Goal: Navigation & Orientation: Find specific page/section

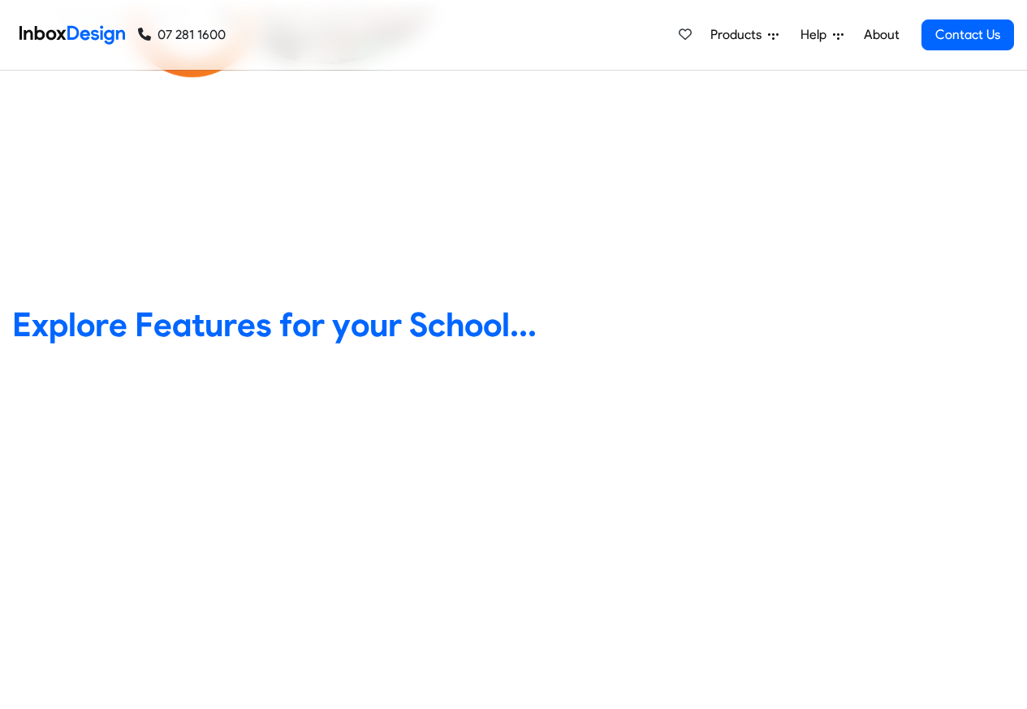
scroll to position [487, 0]
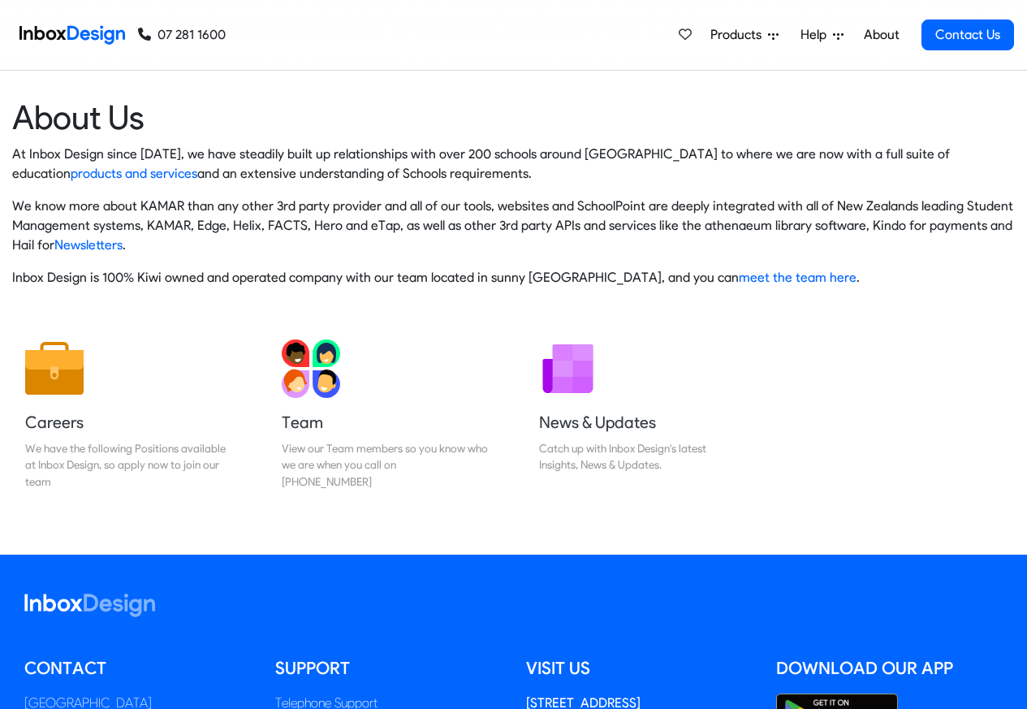
click at [176, 35] on link "07 281 1600" at bounding box center [182, 34] width 88 height 19
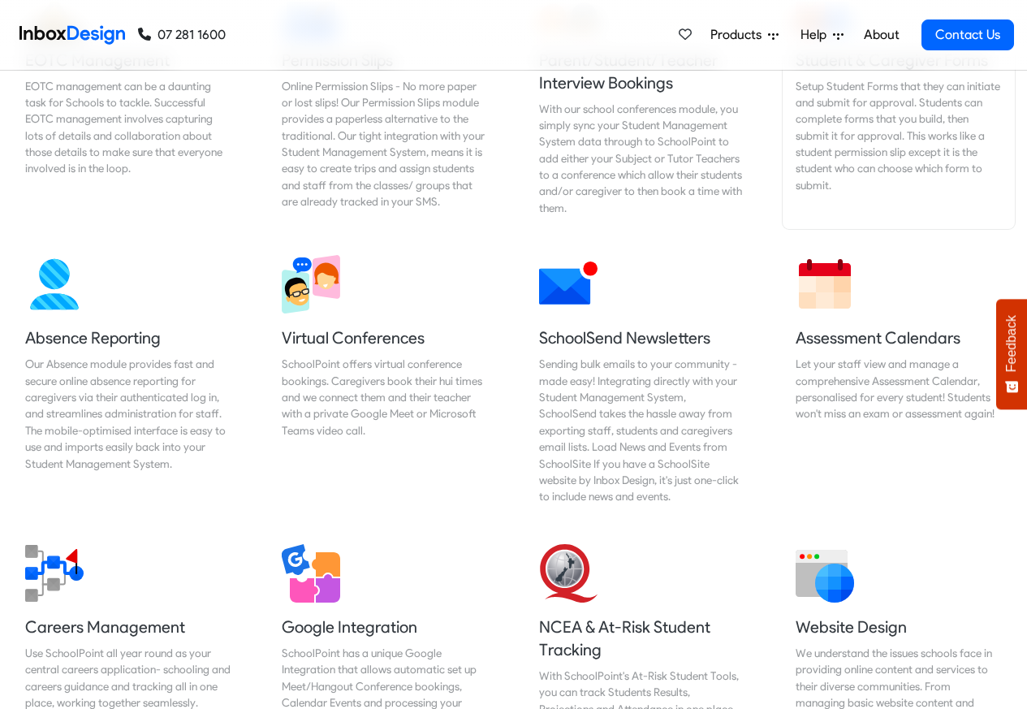
scroll to position [1169, 0]
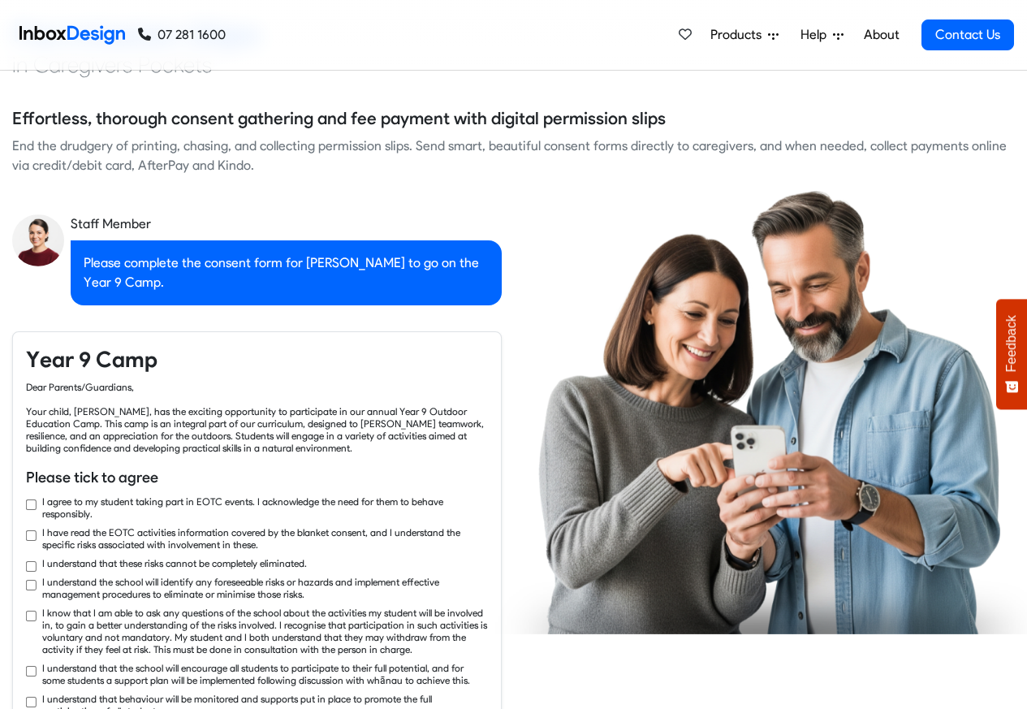
checkbox input "true"
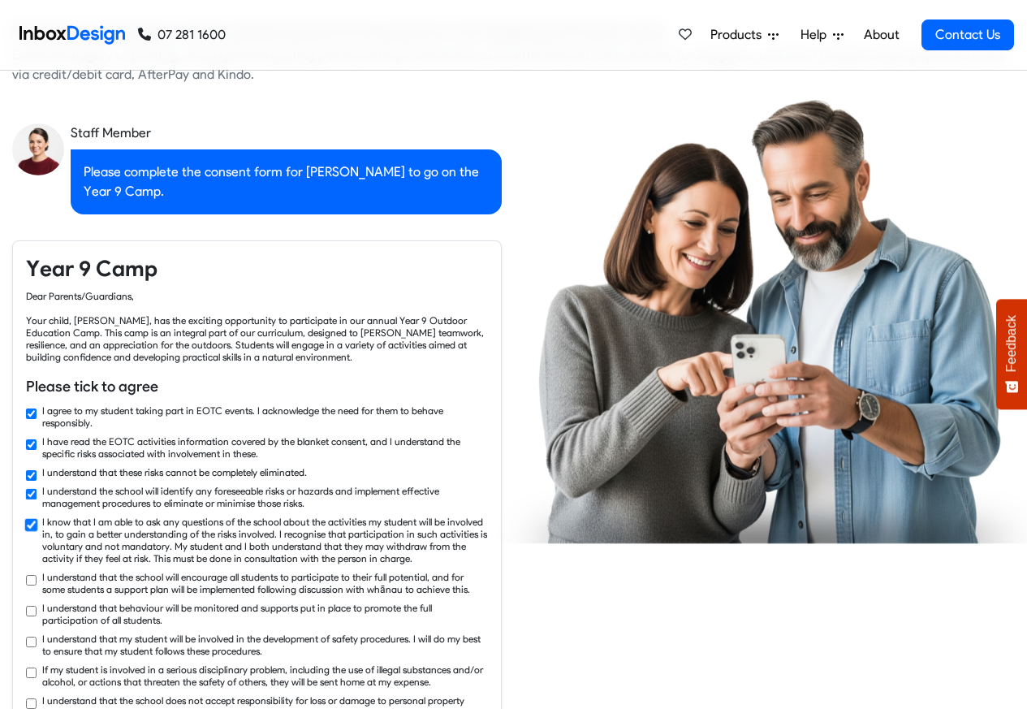
checkbox input "true"
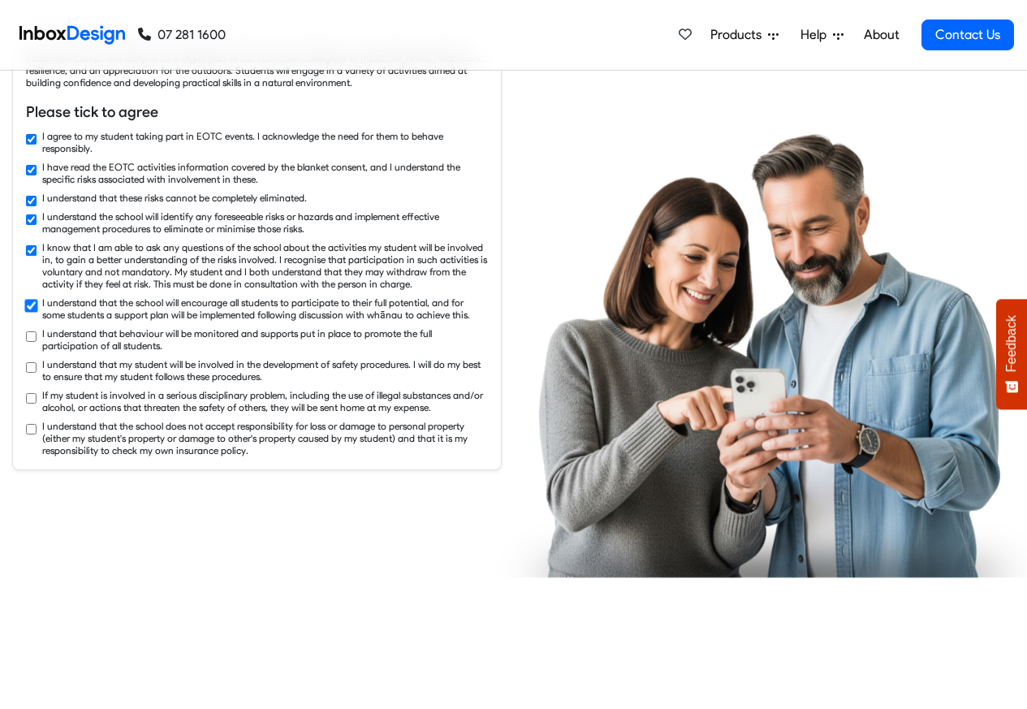
checkbox input "true"
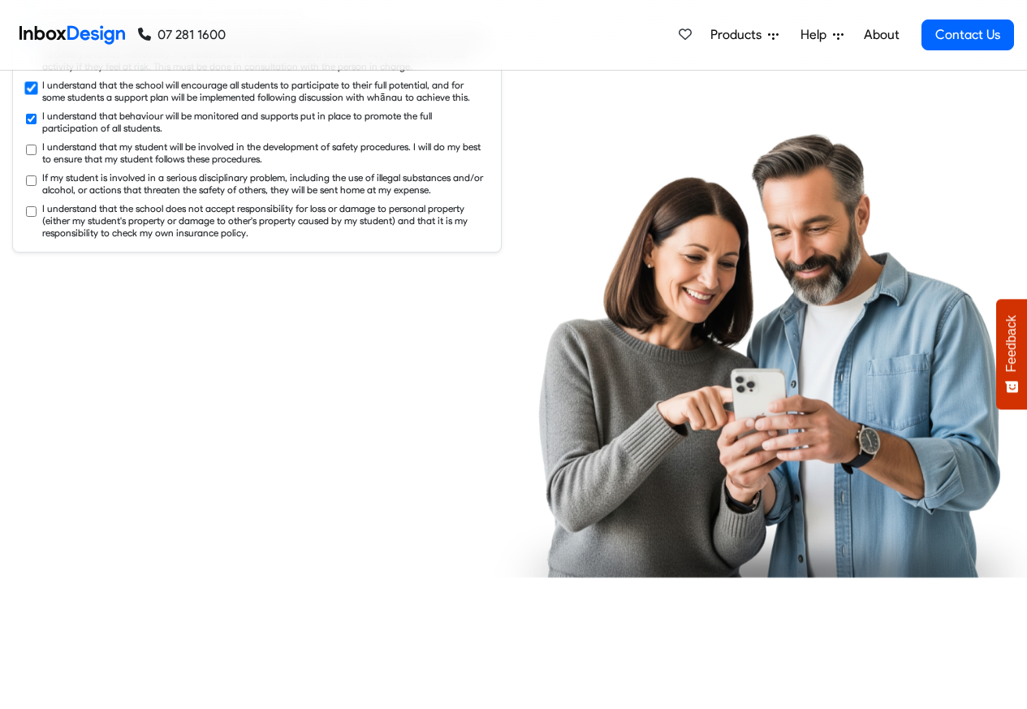
checkbox input "true"
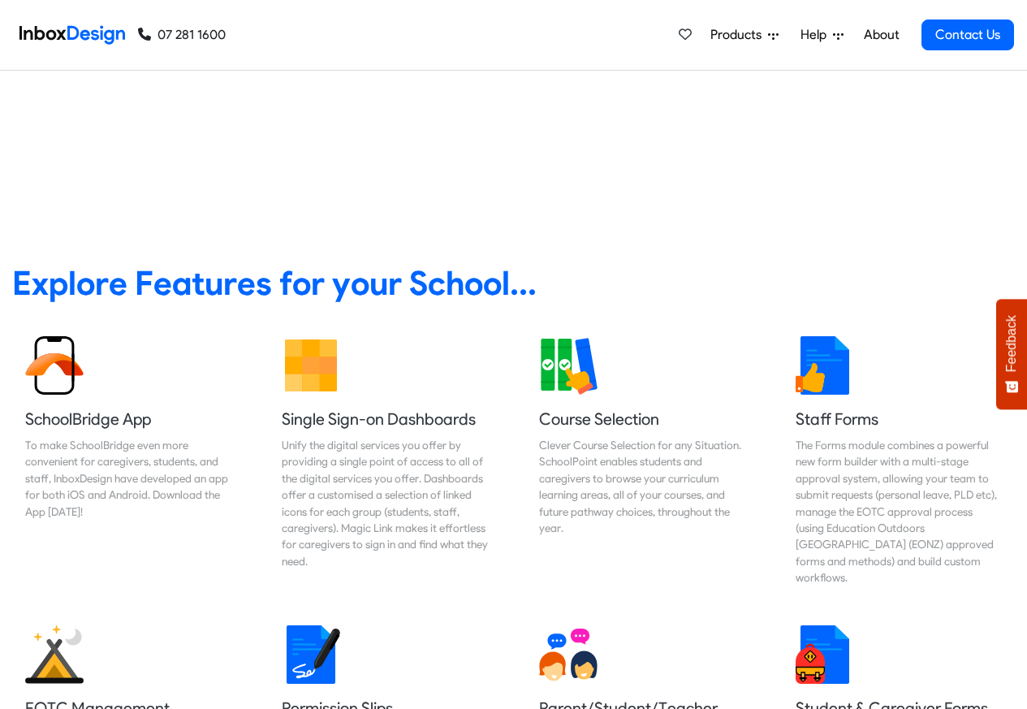
scroll to position [195, 0]
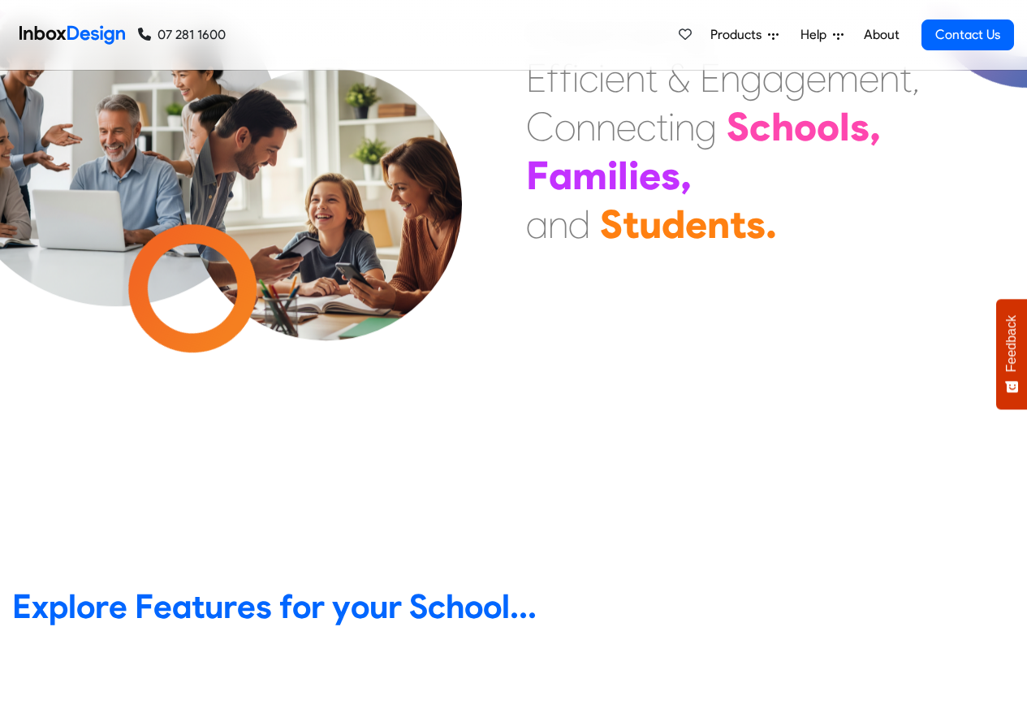
click at [820, 287] on div "M a x i m i s i n g E f f i c i e n t & E n g a g e m e n t , C o n n e c t i n…" at bounding box center [771, 195] width 514 height 244
